Goal: Task Accomplishment & Management: Complete application form

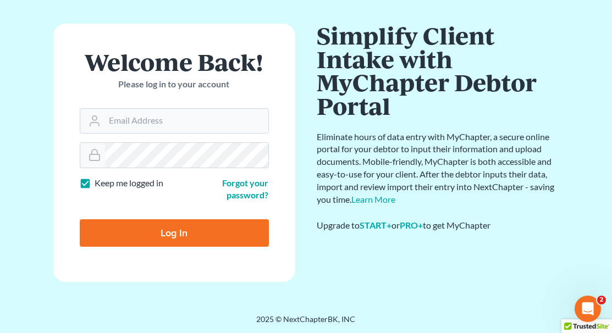
scroll to position [47, 0]
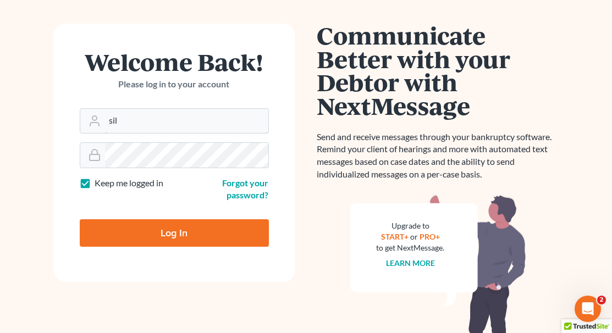
type input "[EMAIL_ADDRESS][DOMAIN_NAME]"
click at [168, 234] on input "Log In" at bounding box center [174, 234] width 189 height 28
type input "Thinking..."
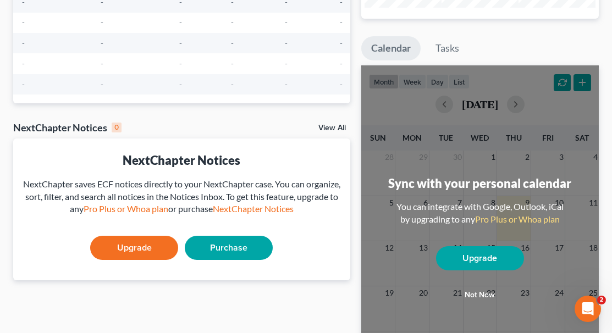
scroll to position [163, 0]
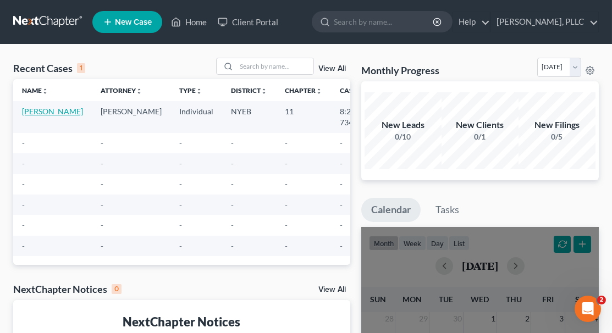
click at [41, 108] on link "[PERSON_NAME]" at bounding box center [52, 111] width 61 height 9
select select "6"
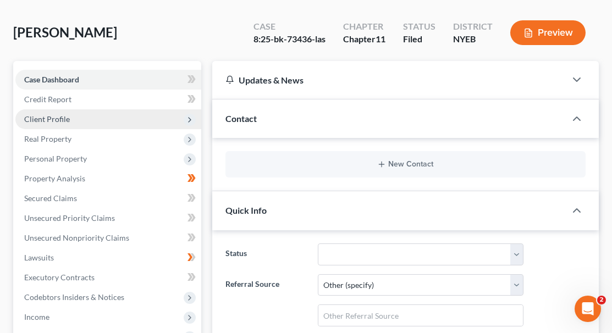
scroll to position [43, 0]
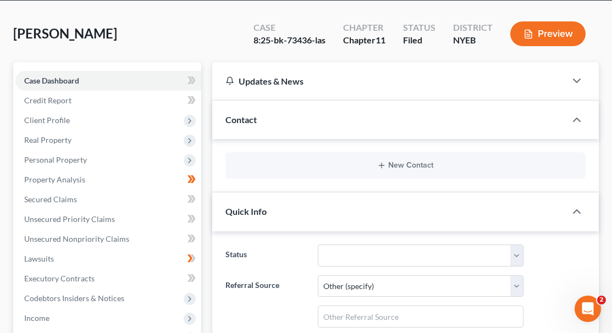
click at [248, 78] on div "Updates & News" at bounding box center [389, 81] width 327 height 12
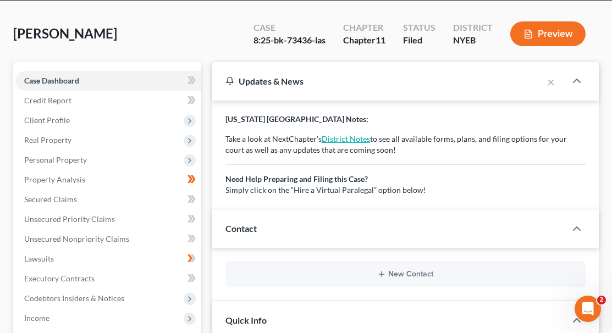
click at [333, 138] on link "District Notes" at bounding box center [346, 138] width 48 height 9
click at [344, 139] on link "District Notes" at bounding box center [346, 138] width 48 height 9
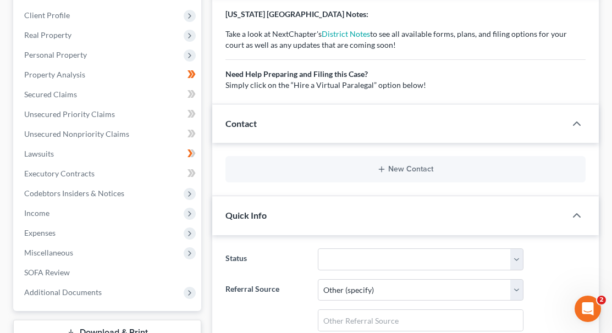
scroll to position [157, 0]
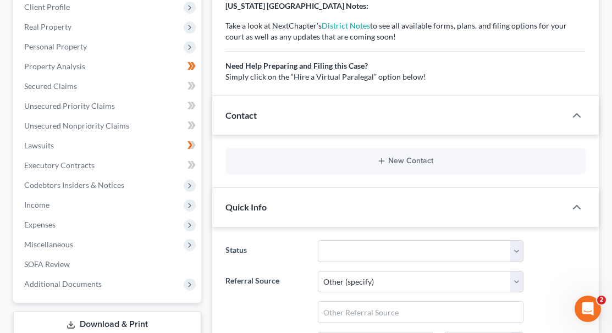
click at [248, 110] on span "Contact" at bounding box center [241, 115] width 31 height 10
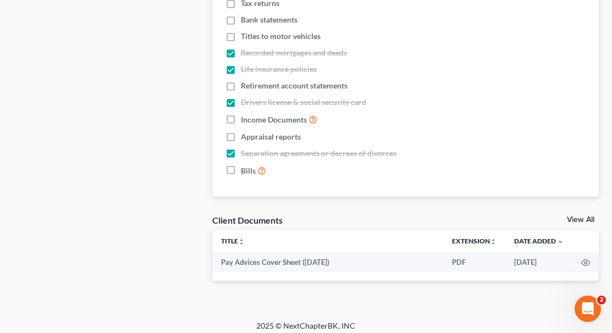
scroll to position [733, 0]
click at [265, 233] on th "Title unfold_more expand_more expand_less" at bounding box center [327, 242] width 231 height 22
click at [244, 239] on icon "unfold_more" at bounding box center [241, 242] width 7 height 7
click at [245, 238] on link "Title unfold_more expand_more expand_less" at bounding box center [233, 242] width 25 height 8
click at [238, 266] on div "Title unfold_more expand_more expand_less Extension unfold_more expand_more exp…" at bounding box center [405, 256] width 387 height 51
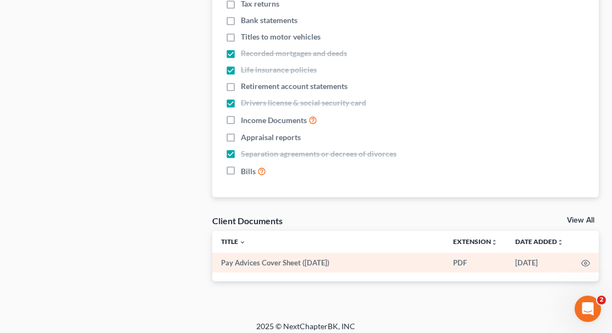
click at [238, 265] on td "Pay Advices Cover Sheet ([DATE])" at bounding box center [328, 263] width 232 height 20
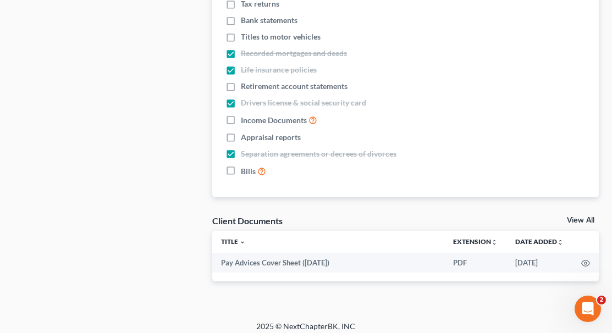
click at [249, 231] on th "Title unfold_more expand_more expand_less" at bounding box center [328, 242] width 232 height 22
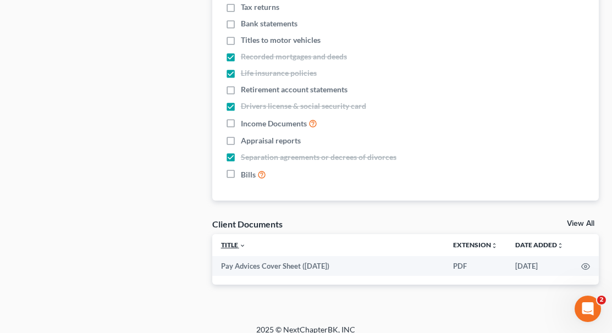
click at [242, 243] on icon "expand_more" at bounding box center [242, 246] width 7 height 7
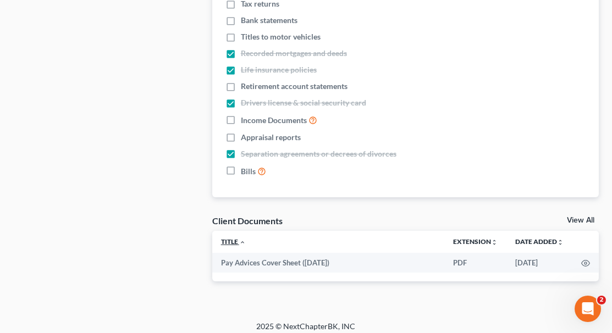
scroll to position [733, 0]
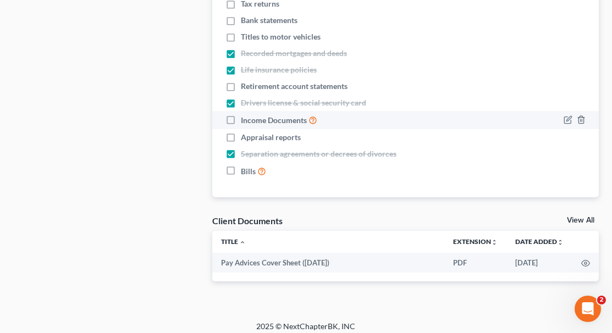
click at [241, 116] on label "Income Documents" at bounding box center [279, 120] width 76 height 13
click at [245, 116] on input "Income Documents" at bounding box center [248, 117] width 7 height 7
checkbox input "true"
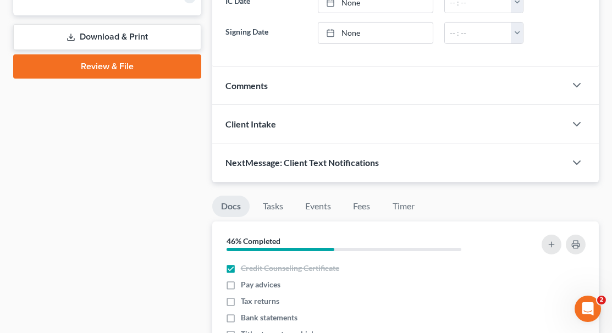
scroll to position [426, 0]
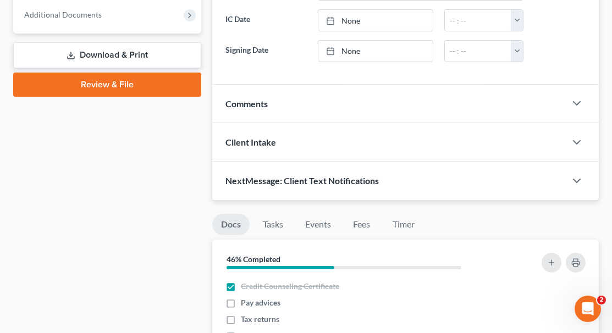
drag, startPoint x: 231, startPoint y: 116, endPoint x: 168, endPoint y: 21, distance: 113.5
click at [168, 21] on div "Petition Navigation Case Dashboard Payments Invoices Payments Payments Credit R…" at bounding box center [306, 142] width 597 height 927
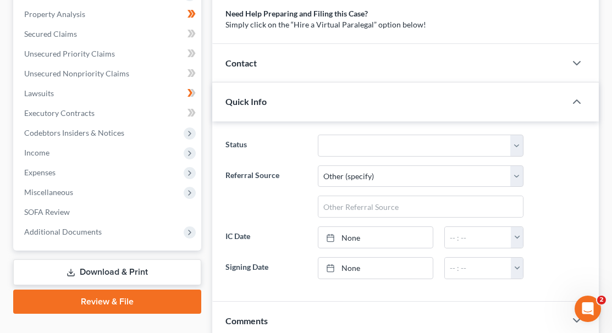
scroll to position [209, 0]
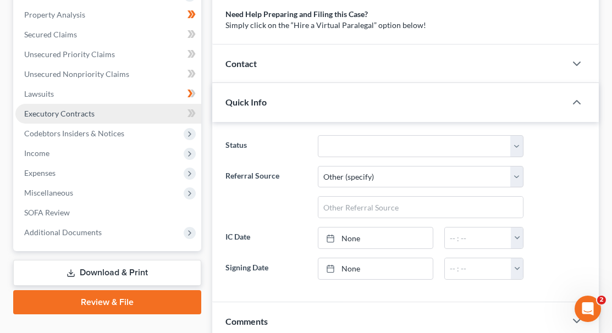
click at [88, 109] on span "Executory Contracts" at bounding box center [59, 113] width 70 height 9
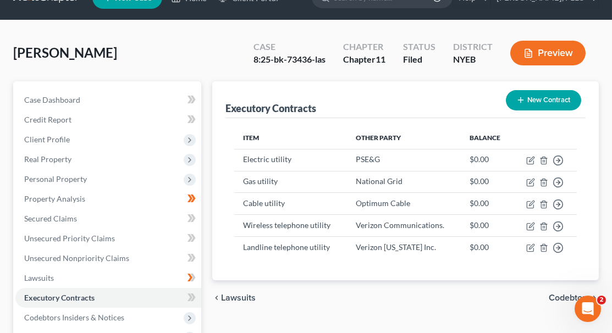
scroll to position [26, 0]
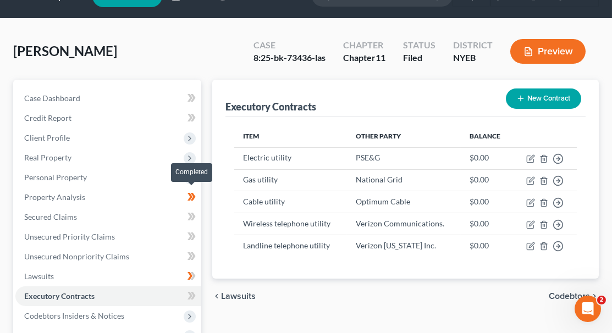
click at [198, 198] on span at bounding box center [191, 198] width 19 height 17
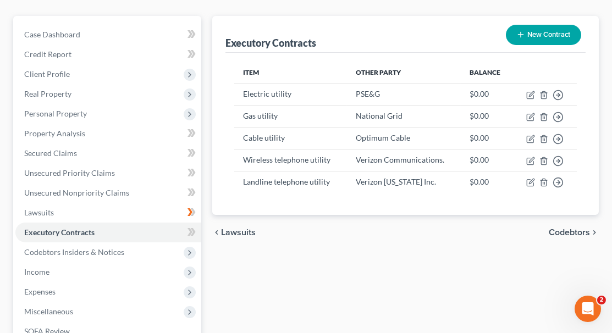
scroll to position [90, 0]
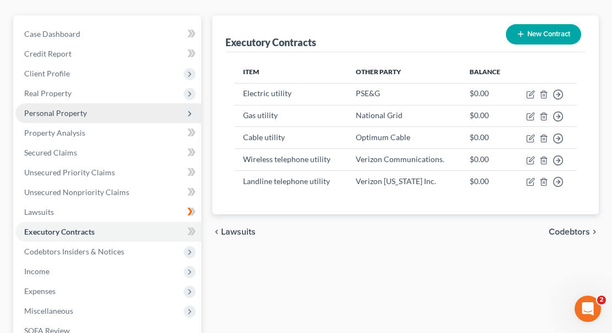
click at [122, 111] on span "Personal Property" at bounding box center [108, 113] width 186 height 20
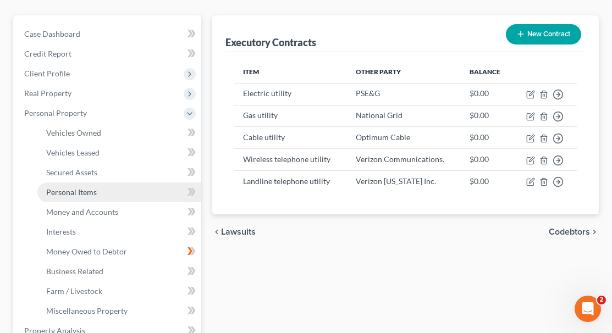
click at [92, 188] on span "Personal Items" at bounding box center [71, 192] width 51 height 9
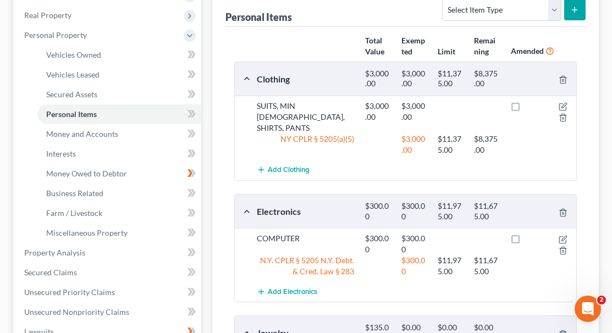
scroll to position [163, 0]
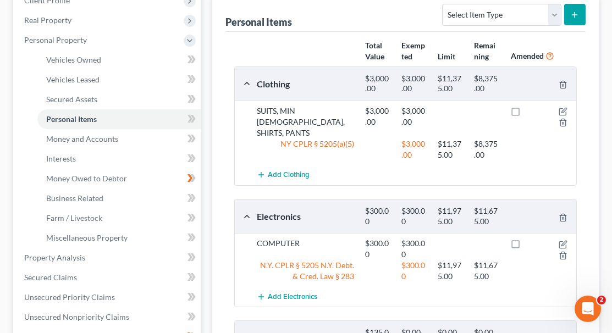
click at [313, 165] on div "Add Clothing" at bounding box center [414, 175] width 326 height 20
click at [304, 171] on span "Add Clothing" at bounding box center [289, 175] width 42 height 9
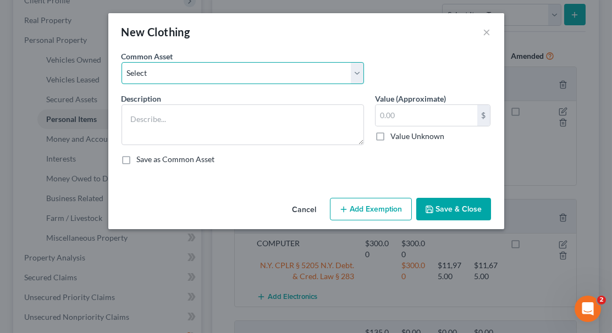
select select "0"
type textarea "SUITS, MIN [DEMOGRAPHIC_DATA], SHIRTS, PANTS"
type input "3,000.00"
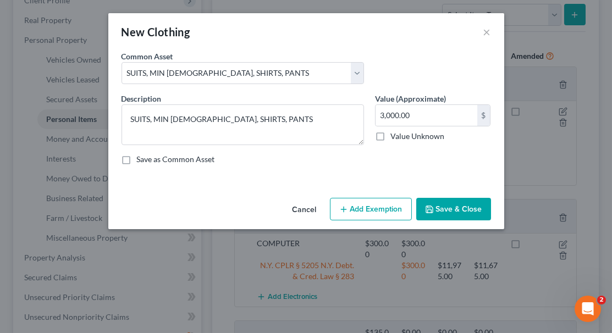
click at [278, 61] on div "Common Asset Select SUITS, MIN [DEMOGRAPHIC_DATA], SHIRTS, PANTS" at bounding box center [243, 68] width 254 height 34
click at [364, 206] on button "Add Exemption" at bounding box center [371, 209] width 82 height 23
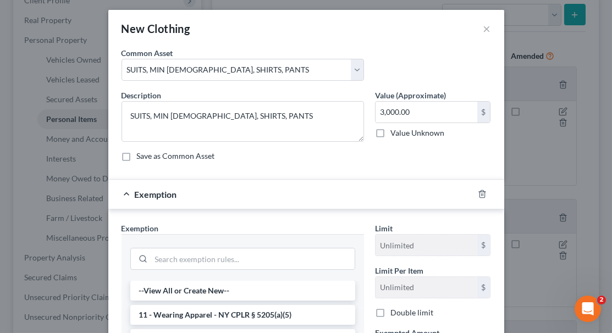
scroll to position [10, 0]
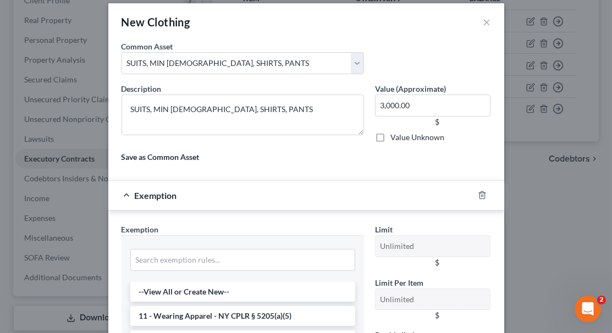
scroll to position [90, 0]
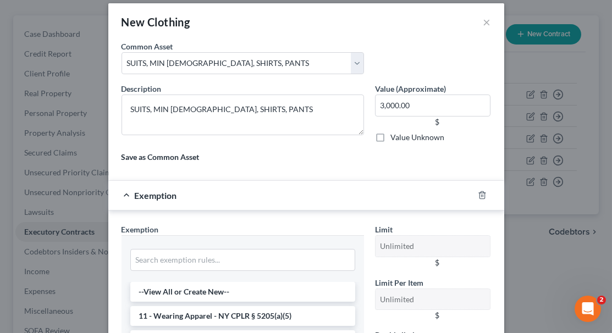
click at [154, 194] on span "Exemption" at bounding box center [156, 195] width 42 height 10
click at [128, 190] on div "Exemption" at bounding box center [290, 195] width 365 height 29
click at [129, 194] on div "Exemption" at bounding box center [290, 195] width 365 height 29
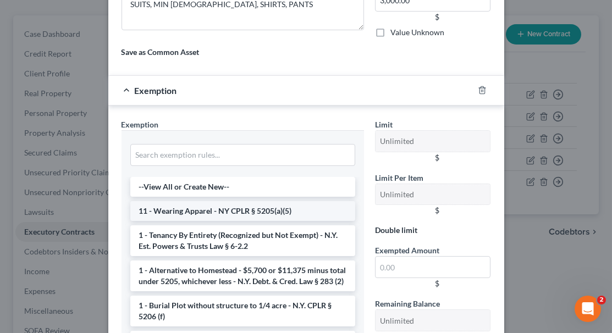
scroll to position [116, 0]
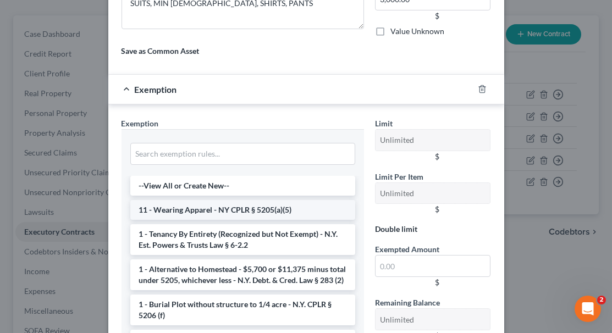
click at [268, 209] on li "11 - Wearing Apparel - NY CPLR § 5205(a)(5)" at bounding box center [242, 210] width 225 height 20
click at [180, 201] on li "11 - Wearing Apparel - NY CPLR § 5205(a)(5)" at bounding box center [242, 210] width 225 height 20
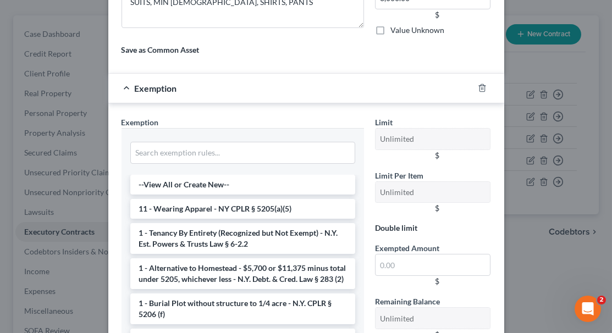
scroll to position [121, 0]
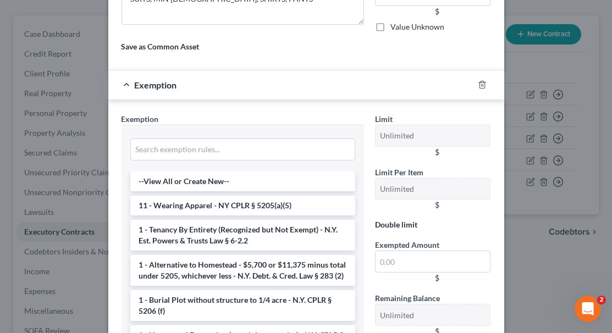
click at [128, 80] on div "Exemption" at bounding box center [290, 84] width 365 height 29
click at [147, 43] on label "Save as Common Asset" at bounding box center [161, 46] width 78 height 11
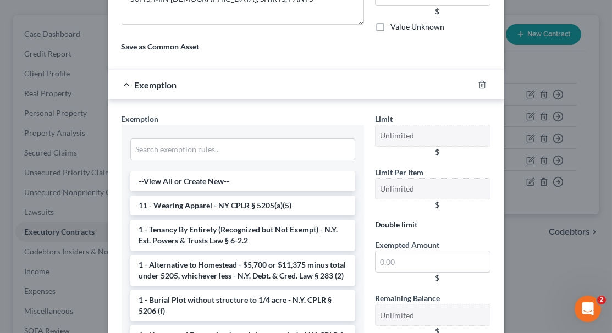
click at [129, 43] on input "Save as Common Asset" at bounding box center [125, 44] width 7 height 7
checkbox input "true"
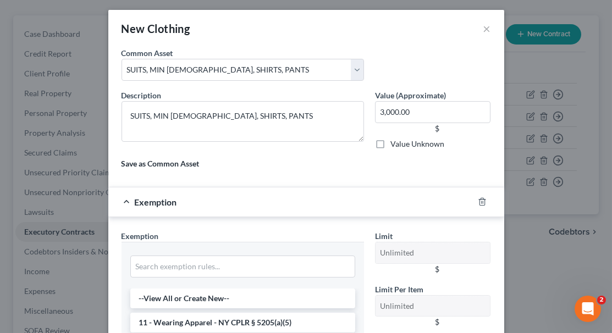
scroll to position [3, 0]
drag, startPoint x: 380, startPoint y: 110, endPoint x: 390, endPoint y: 110, distance: 9.4
click at [390, 110] on input "3,000.00" at bounding box center [433, 112] width 116 height 22
click at [410, 110] on input "3,000.00" at bounding box center [433, 112] width 116 height 22
click at [179, 176] on div "Description * SUITS, MIN [DEMOGRAPHIC_DATA], SHIRTS, PANTS Value (Approximate) …" at bounding box center [306, 134] width 381 height 89
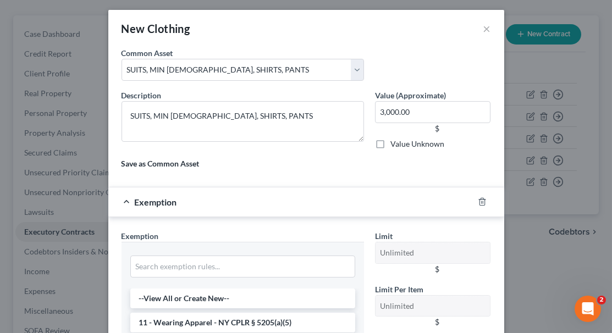
click at [168, 198] on span "Exemption" at bounding box center [156, 202] width 42 height 10
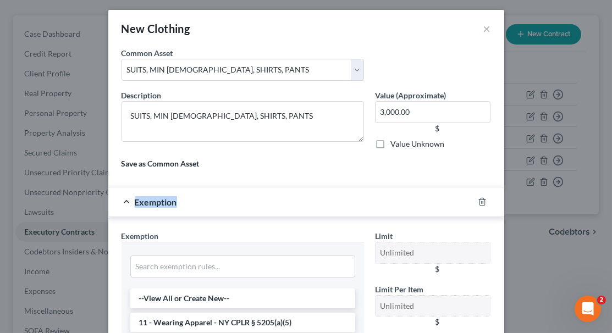
click at [168, 198] on span "Exemption" at bounding box center [156, 202] width 42 height 10
click at [157, 171] on div "Description * SUITS, MIN [DEMOGRAPHIC_DATA], SHIRTS, PANTS Value (Approximate) …" at bounding box center [306, 134] width 381 height 89
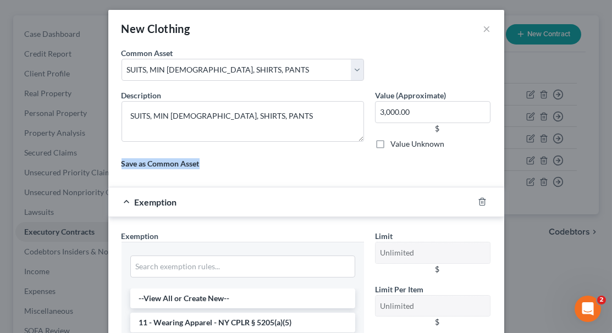
click at [157, 171] on div "Description * SUITS, MIN [DEMOGRAPHIC_DATA], SHIRTS, PANTS Value (Approximate) …" at bounding box center [306, 134] width 381 height 89
click at [157, 212] on div "Exemption" at bounding box center [290, 202] width 365 height 29
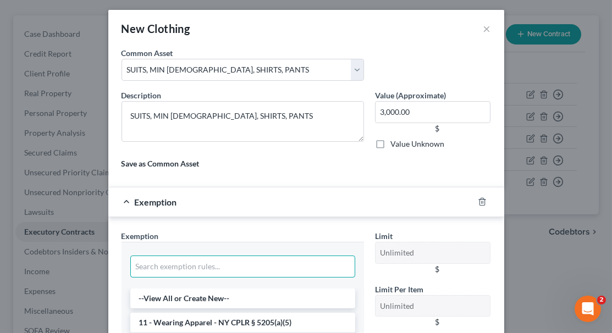
click at [223, 262] on input "search" at bounding box center [242, 267] width 225 height 22
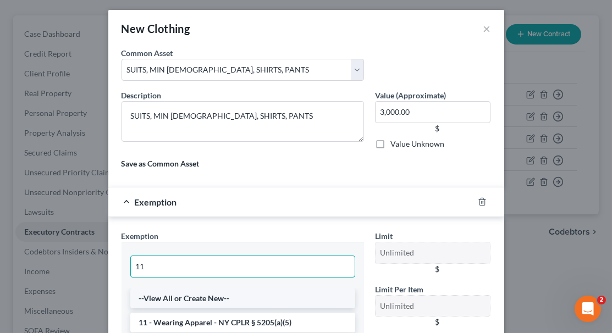
type input "11"
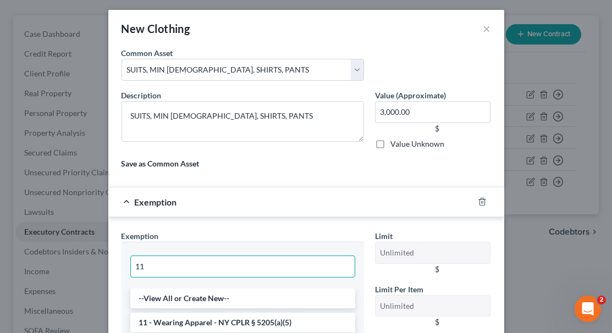
click at [146, 265] on input "11" at bounding box center [242, 267] width 225 height 22
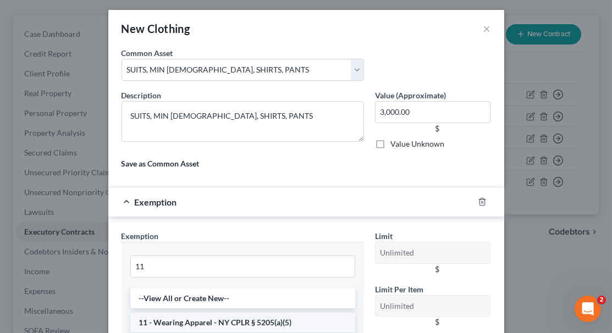
click at [288, 315] on li "11 - Wearing Apparel - NY CPLR § 5205(a)(5)" at bounding box center [242, 323] width 225 height 20
click at [451, 317] on div "$" at bounding box center [437, 322] width 107 height 11
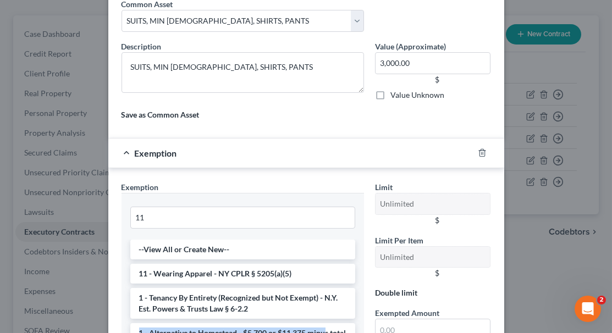
scroll to position [60, 0]
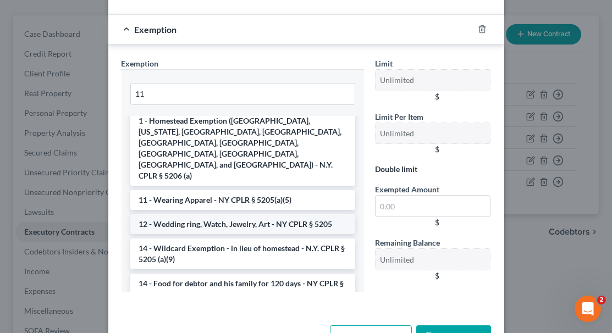
scroll to position [253, 0]
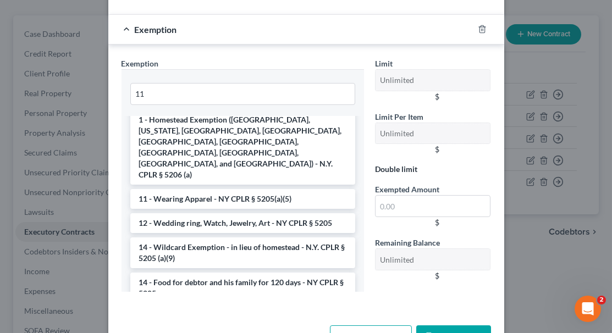
click at [447, 275] on div "$" at bounding box center [437, 276] width 107 height 11
click at [447, 272] on div "$" at bounding box center [437, 276] width 107 height 11
click at [447, 271] on div "$" at bounding box center [437, 276] width 107 height 11
click at [446, 271] on div "$" at bounding box center [437, 276] width 107 height 11
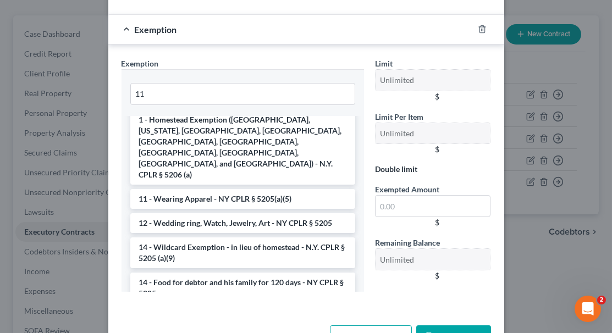
click at [452, 271] on div "$" at bounding box center [437, 276] width 107 height 11
click at [452, 283] on div "Limit Unlimited $ Limit Per Item Unlimited $ Double limit Exempted Amount * $ R…" at bounding box center [433, 174] width 127 height 233
click at [382, 285] on div "Limit Unlimited $ Limit Per Item Unlimited $ Double limit Exempted Amount * $ R…" at bounding box center [433, 179] width 127 height 243
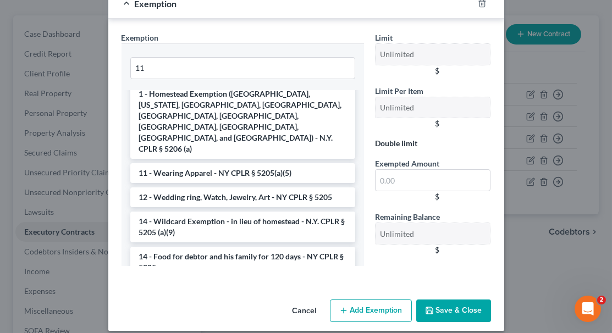
scroll to position [207, 0]
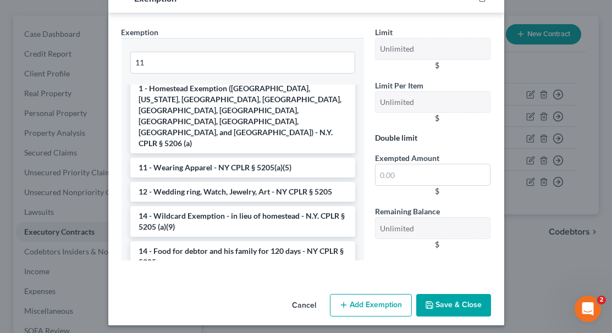
click at [418, 119] on div "$" at bounding box center [437, 118] width 107 height 11
click at [419, 169] on input "text" at bounding box center [433, 175] width 116 height 22
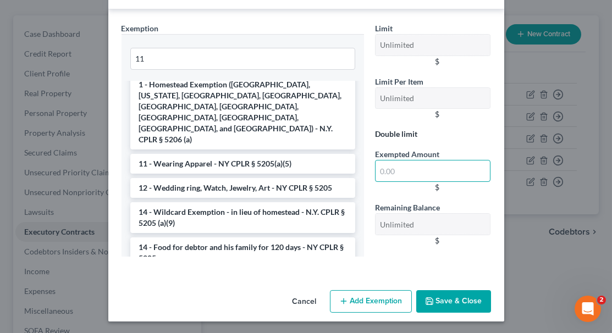
scroll to position [211, 0]
